Goal: Information Seeking & Learning: Learn about a topic

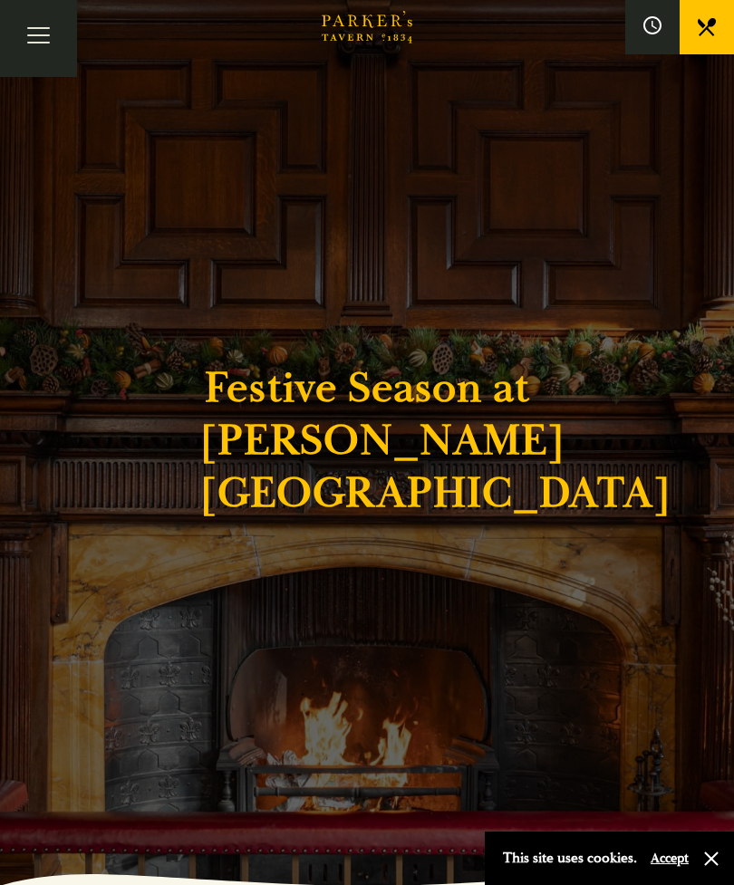
click at [724, 853] on div "This site uses cookies. Accept" at bounding box center [609, 858] width 249 height 53
click at [714, 851] on button "button" at bounding box center [711, 859] width 18 height 18
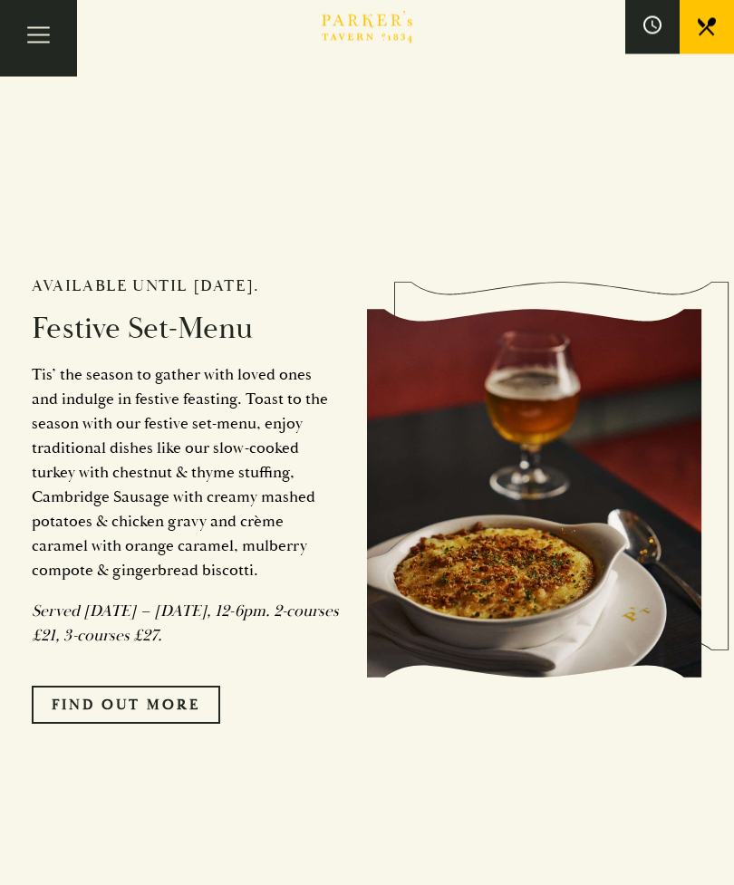
scroll to position [1538, 0]
click at [120, 724] on link "FIND OUT MORE" at bounding box center [126, 705] width 188 height 38
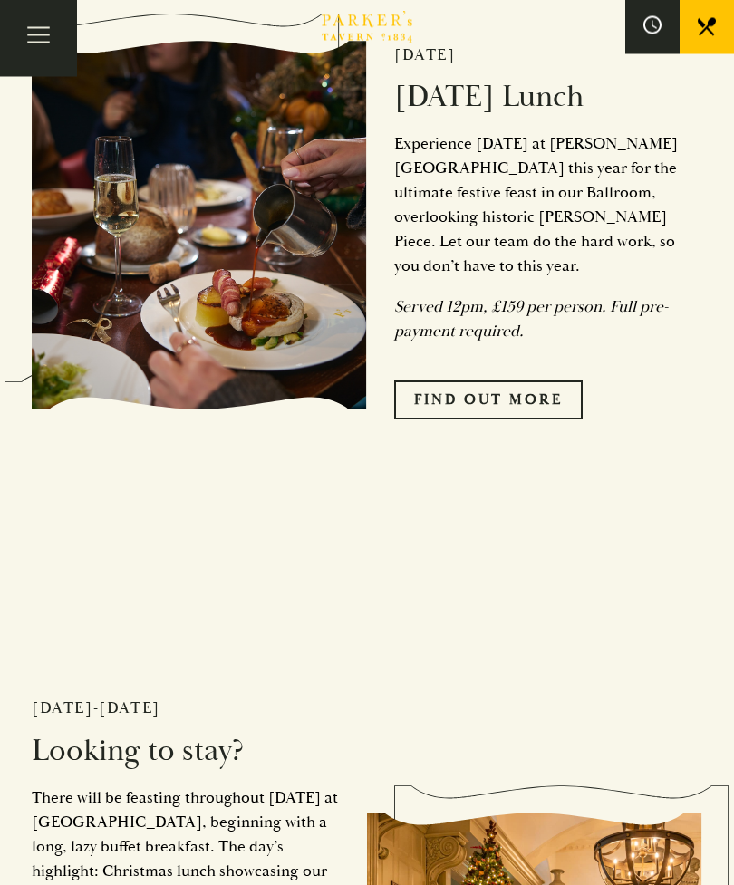
scroll to position [2496, 0]
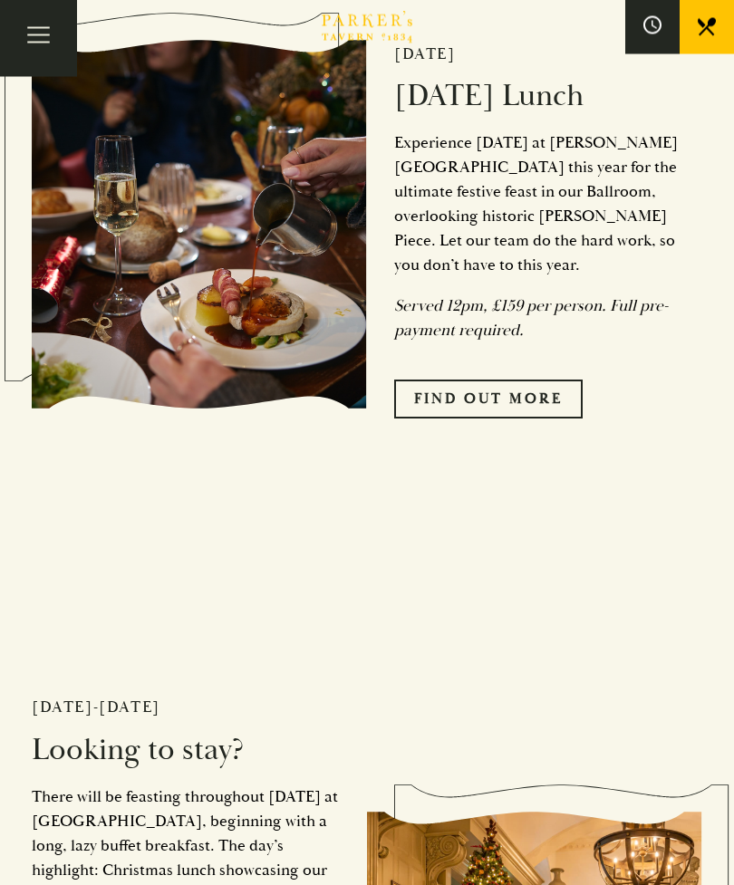
click at [482, 419] on link "Find Out More" at bounding box center [488, 400] width 188 height 38
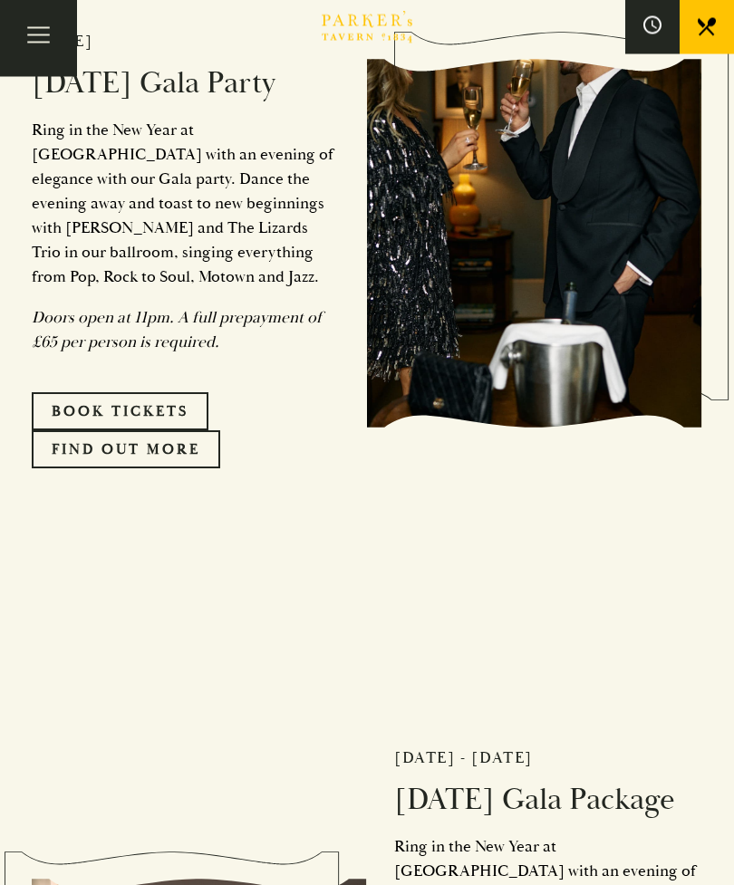
scroll to position [4706, 0]
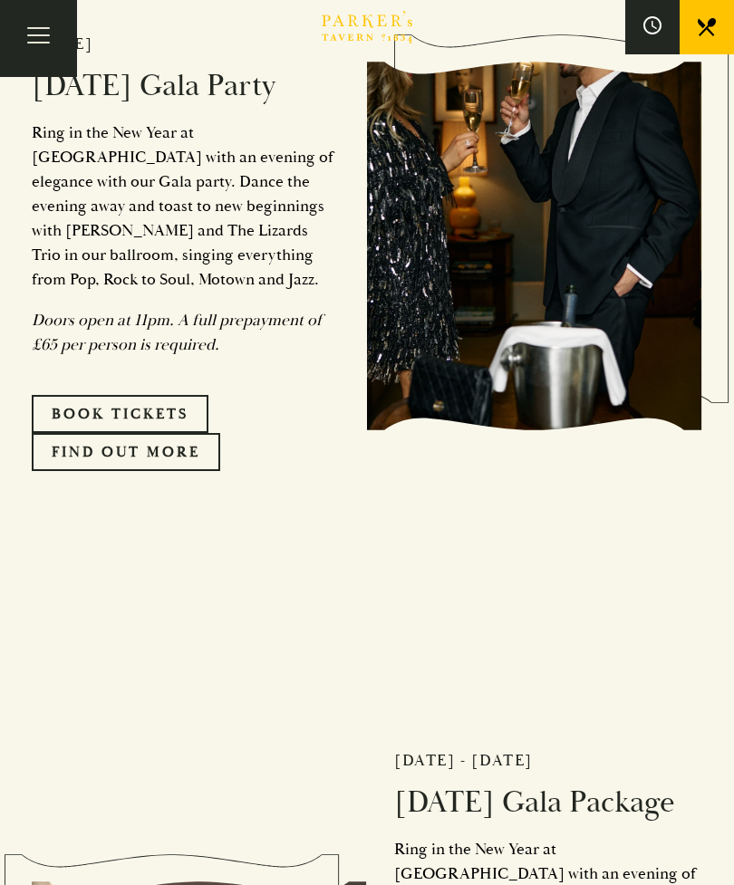
click at [126, 471] on link "FIND OUT MORE" at bounding box center [126, 452] width 188 height 38
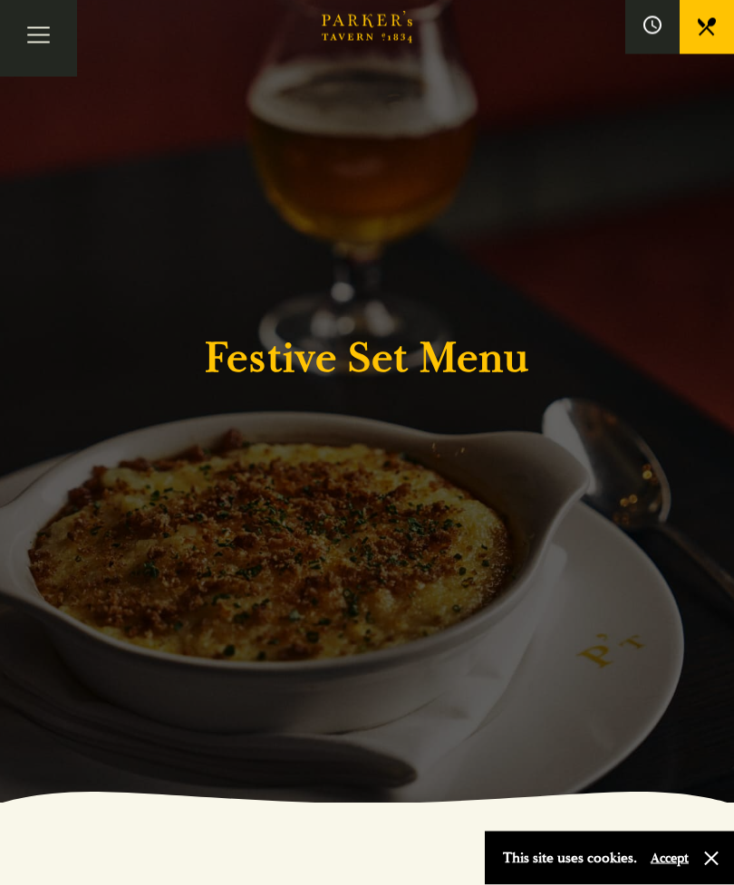
scroll to position [86, 0]
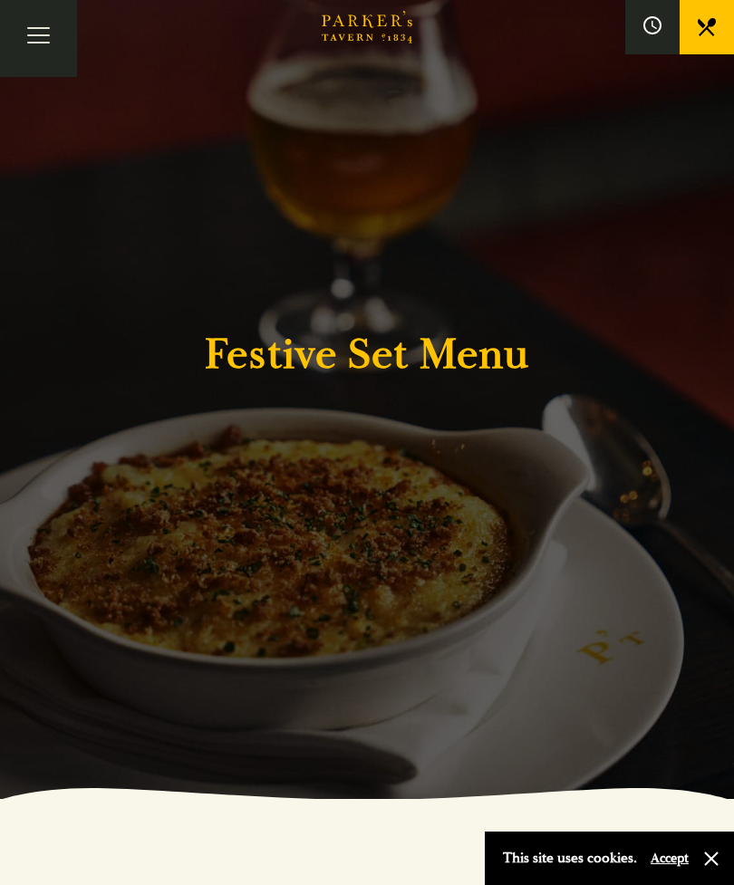
click at [727, 884] on div "This site uses cookies. Accept" at bounding box center [609, 858] width 249 height 53
click at [704, 884] on div "This site uses cookies. Accept" at bounding box center [609, 858] width 249 height 53
click at [672, 867] on button "Accept" at bounding box center [670, 858] width 38 height 17
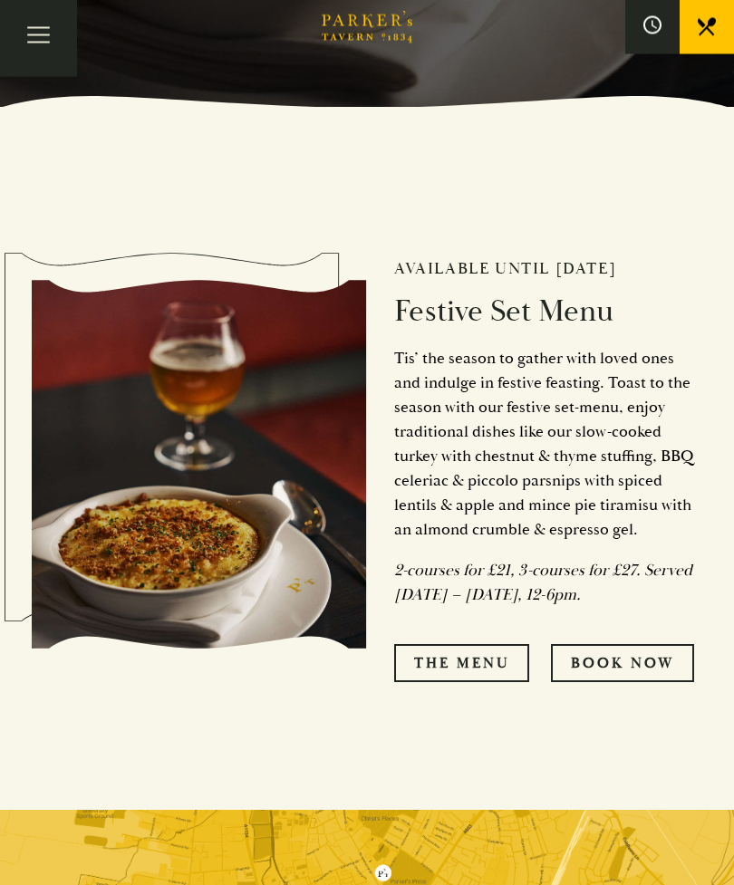
scroll to position [780, 0]
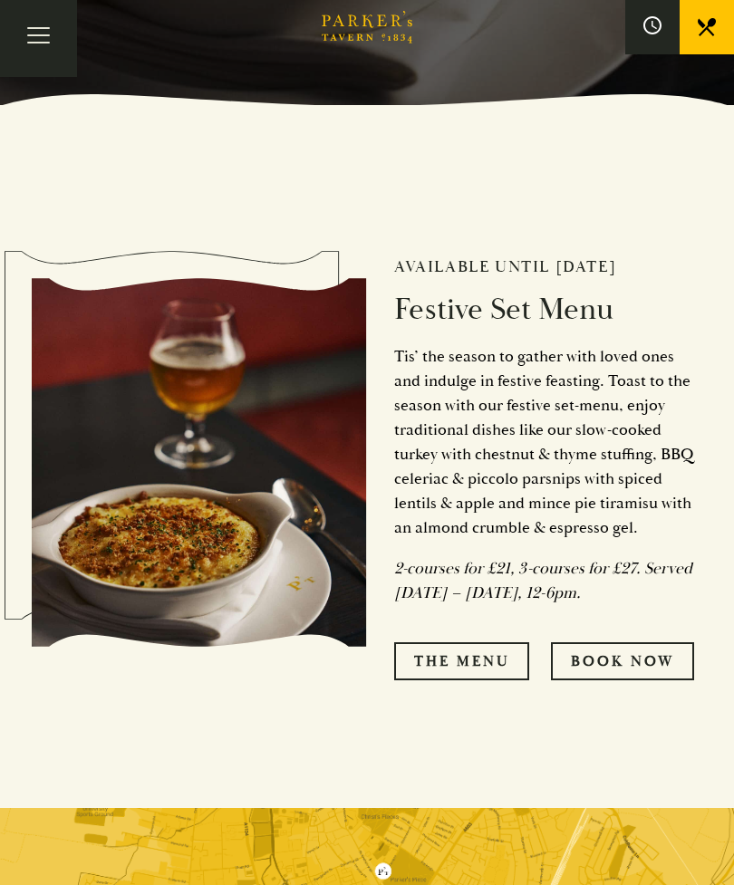
click at [459, 681] on link "The Menu" at bounding box center [461, 661] width 135 height 38
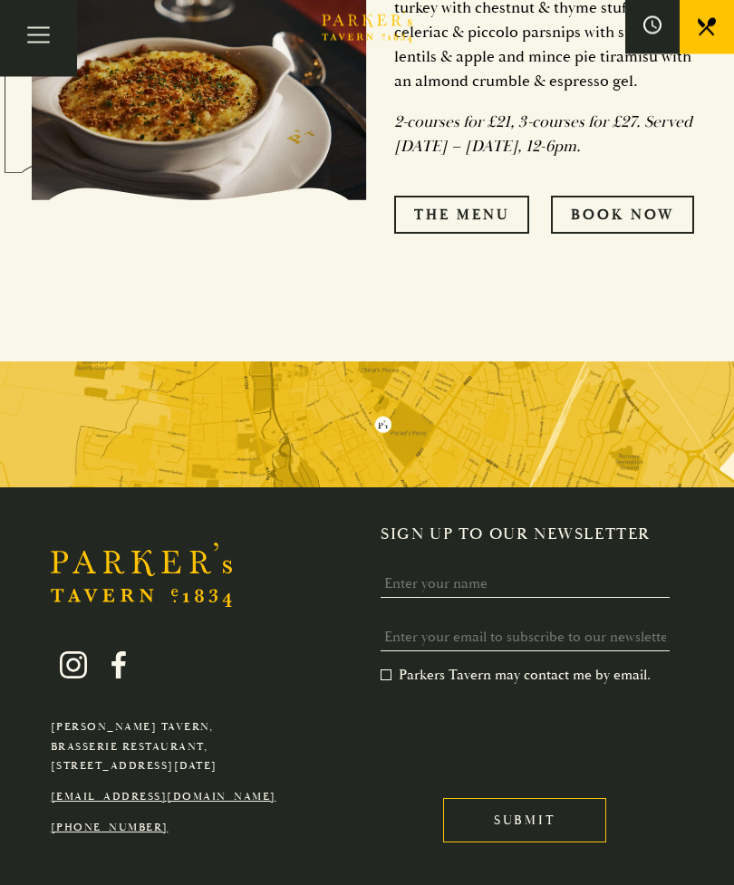
scroll to position [1227, 0]
click at [449, 234] on link "The Menu" at bounding box center [461, 215] width 135 height 38
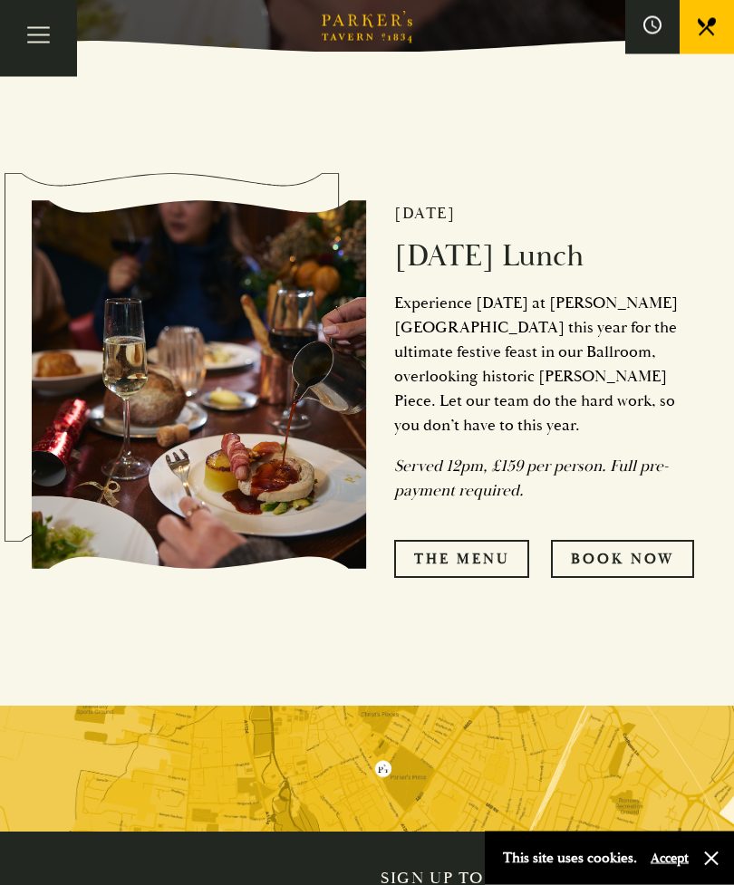
scroll to position [836, 0]
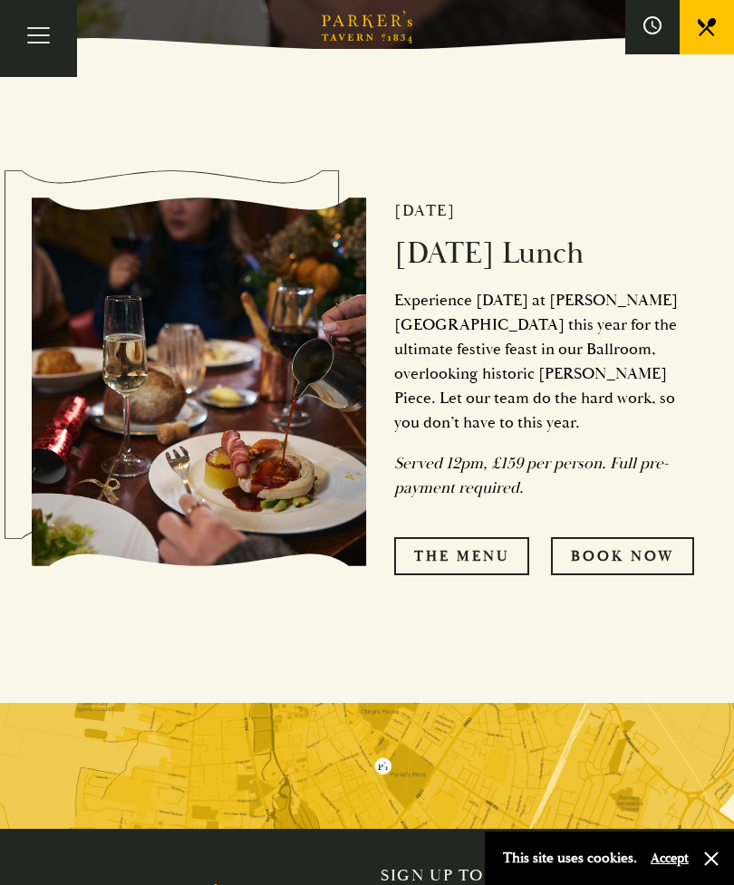
click at [459, 575] on link "The Menu" at bounding box center [461, 556] width 135 height 38
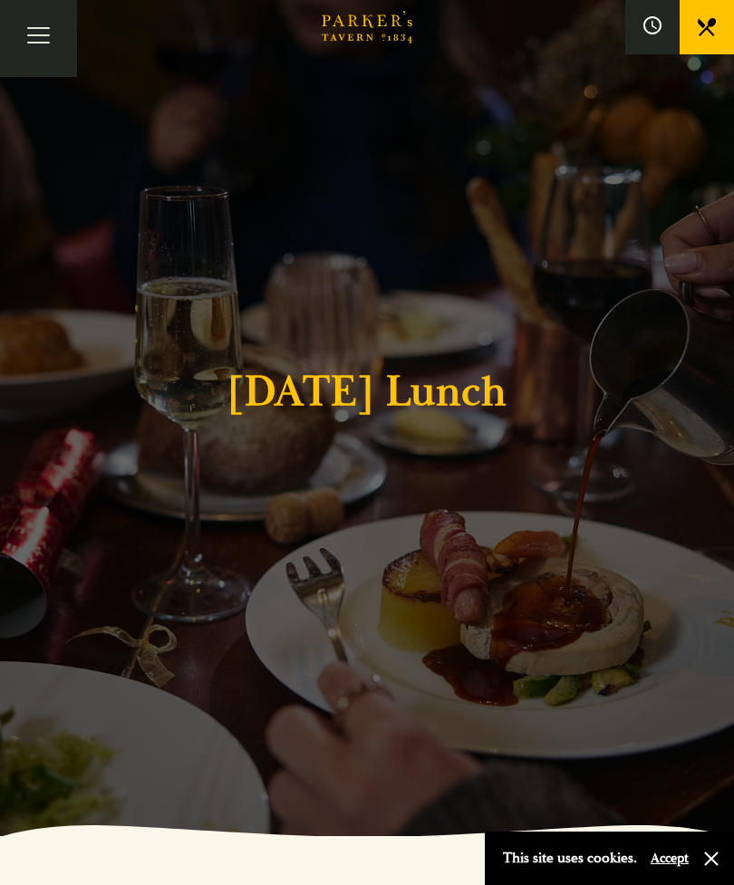
scroll to position [0, 0]
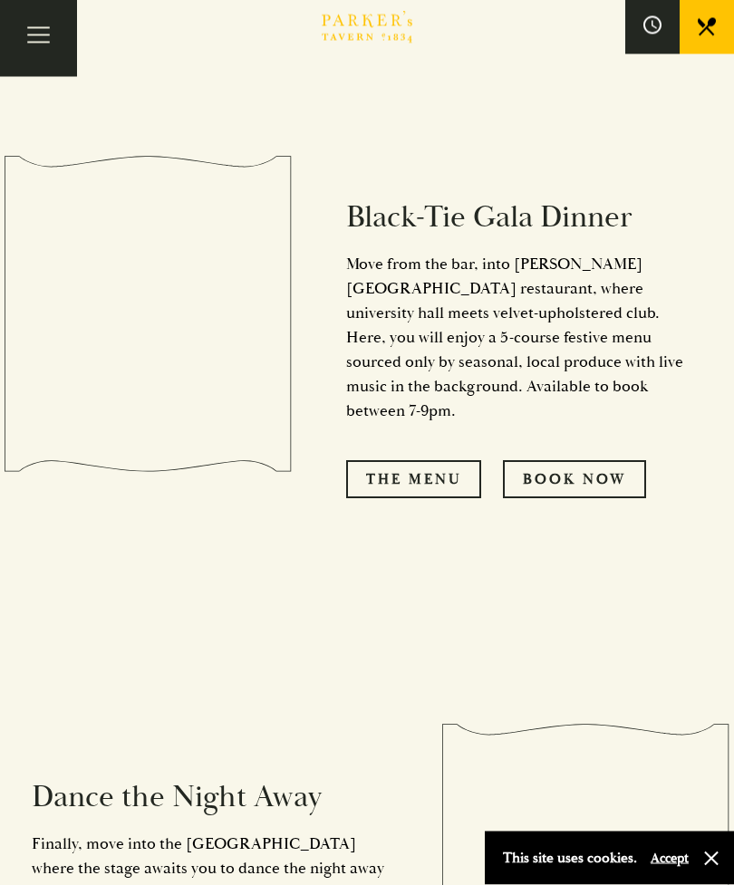
scroll to position [2033, 0]
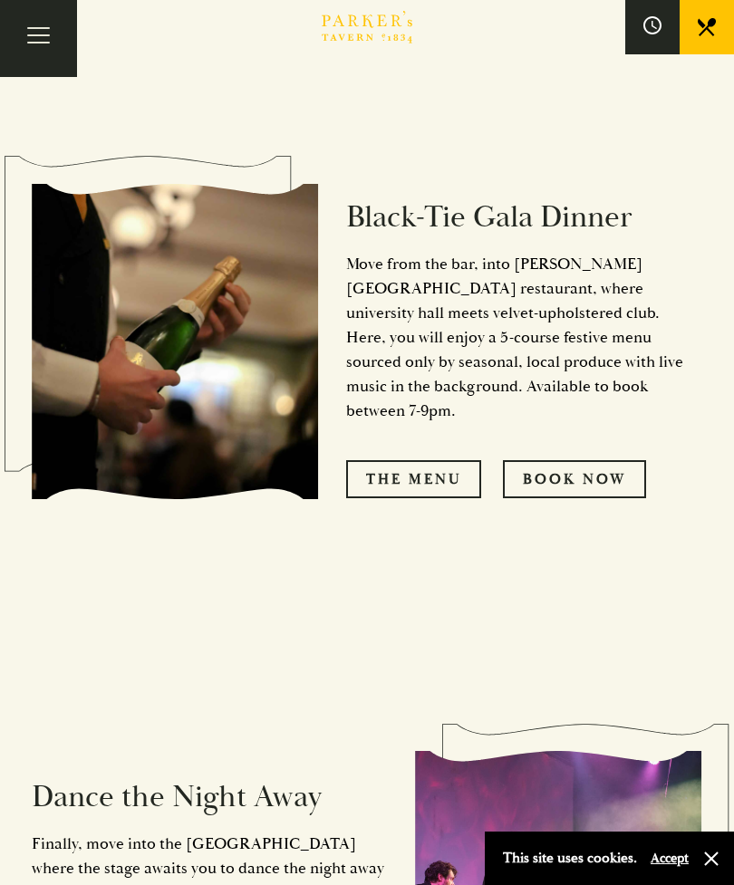
click at [419, 460] on link "The Menu" at bounding box center [413, 479] width 135 height 38
